Goal: Navigation & Orientation: Find specific page/section

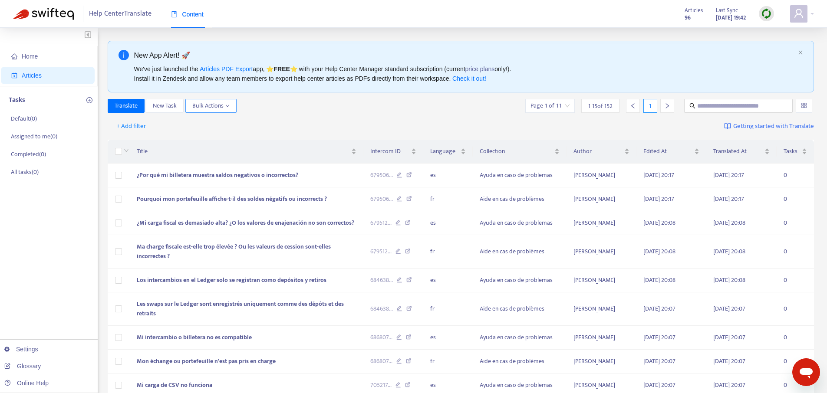
click at [203, 103] on span "Bulk Actions" at bounding box center [210, 106] width 37 height 10
click at [408, 102] on div "Translate New Task Bulk Actions Page 1 of 11 1 - 15 of 152 1" at bounding box center [461, 106] width 706 height 14
click at [799, 12] on icon "user" at bounding box center [798, 13] width 10 height 10
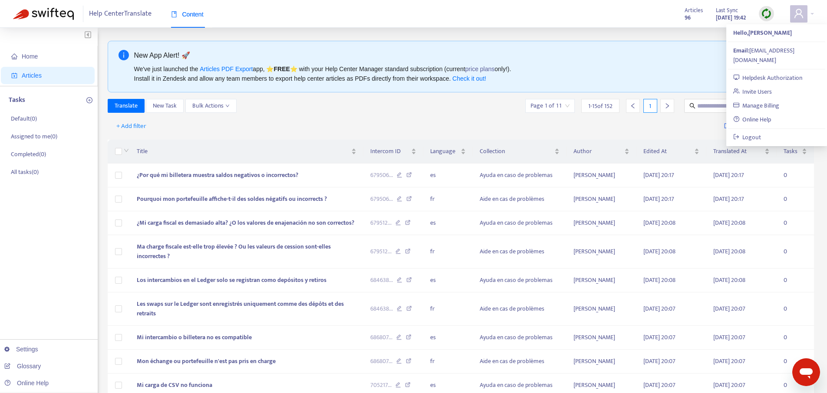
click at [684, 17] on div "Articles 96" at bounding box center [693, 13] width 18 height 17
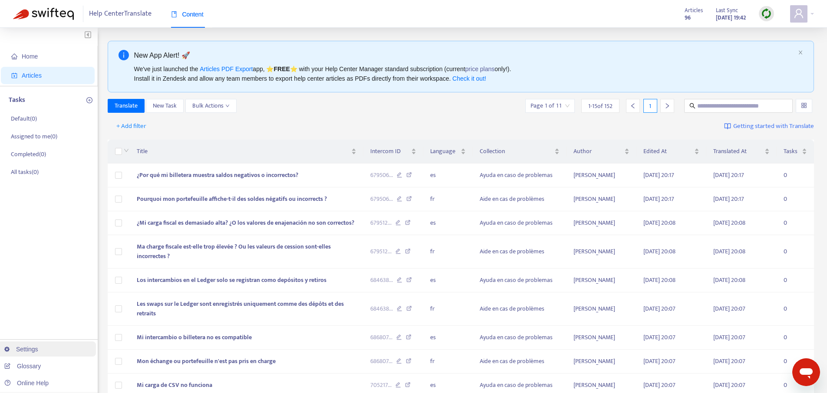
click at [35, 351] on link "Settings" at bounding box center [21, 349] width 34 height 7
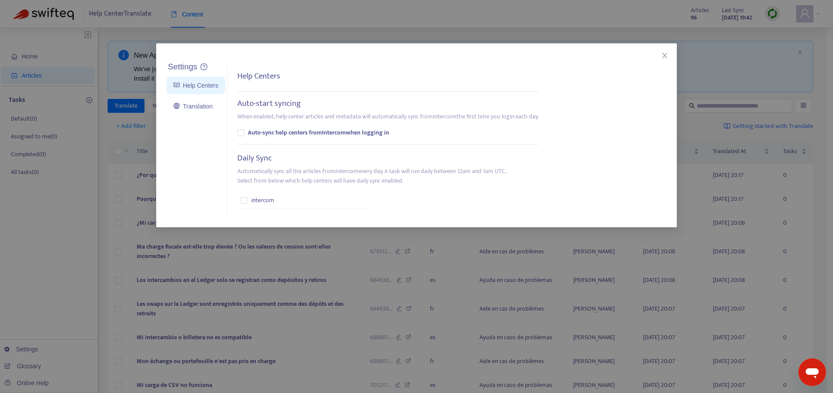
click at [35, 351] on div "Settings Help Centers Translation Settings Help Centers Auto-start syncing When…" at bounding box center [416, 196] width 833 height 393
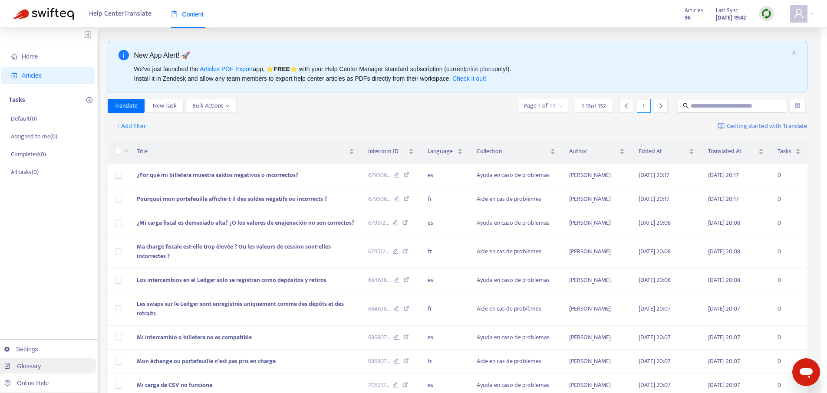
click at [33, 364] on link "Glossary" at bounding box center [22, 366] width 36 height 7
click at [478, 79] on link "Check it out!" at bounding box center [469, 78] width 34 height 7
click at [801, 52] on icon "close" at bounding box center [799, 53] width 3 height 4
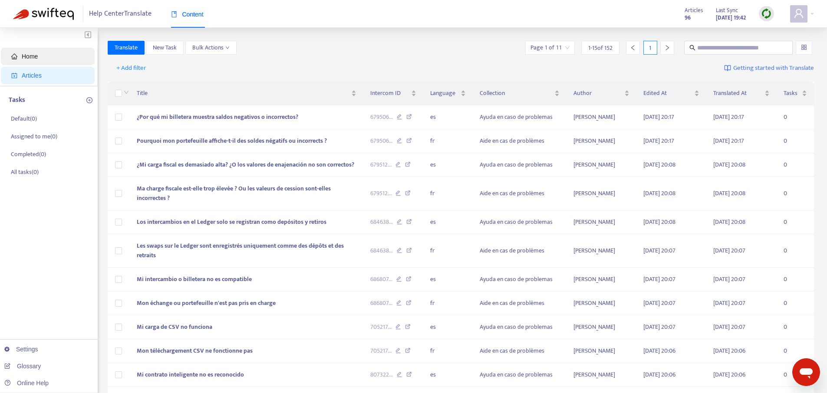
click at [33, 55] on span "Home" at bounding box center [30, 56] width 16 height 7
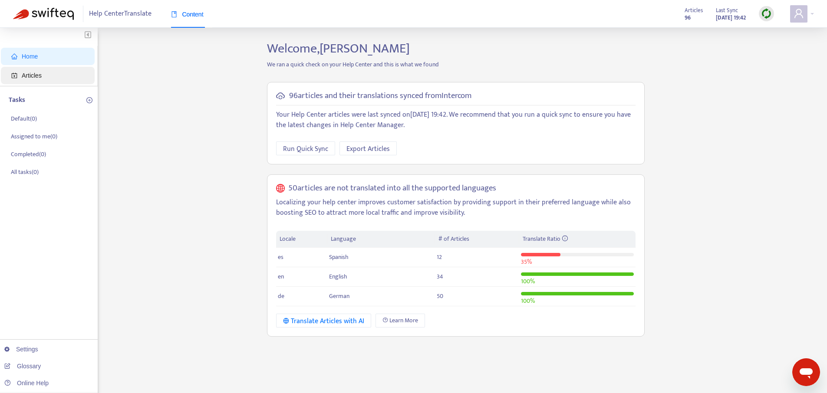
click at [55, 73] on span "Articles" at bounding box center [49, 75] width 76 height 17
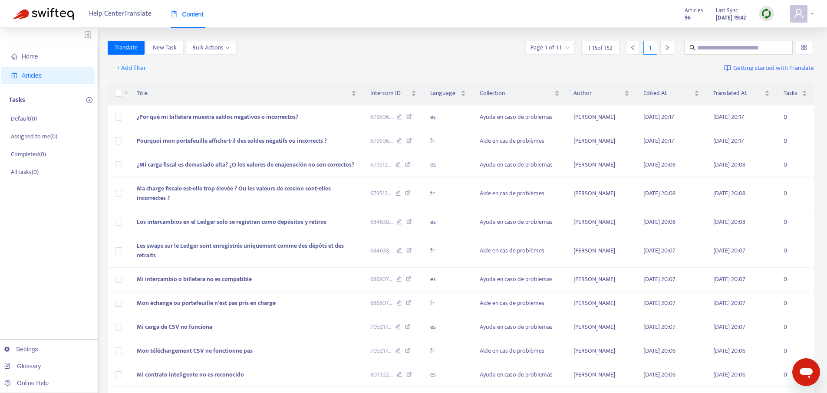
click at [805, 18] on span at bounding box center [798, 13] width 17 height 17
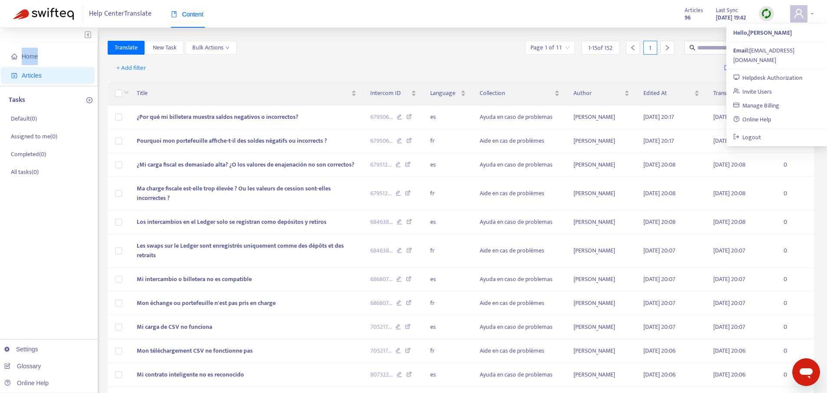
click at [805, 18] on span at bounding box center [798, 13] width 17 height 17
